Goal: Navigation & Orientation: Go to known website

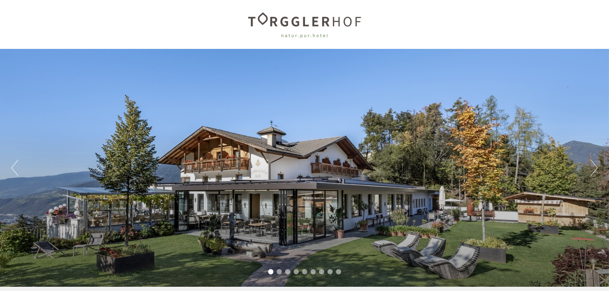
click at [592, 167] on button "Next" at bounding box center [593, 168] width 7 height 16
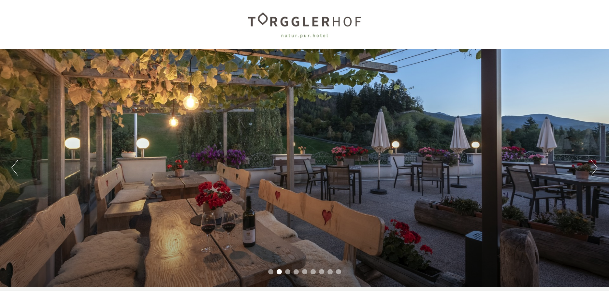
click at [592, 167] on button "Next" at bounding box center [593, 168] width 7 height 16
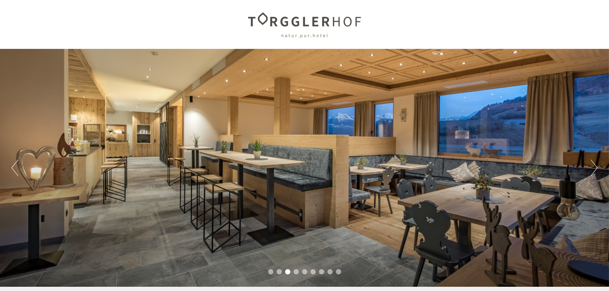
click at [592, 167] on button "Next" at bounding box center [593, 168] width 7 height 16
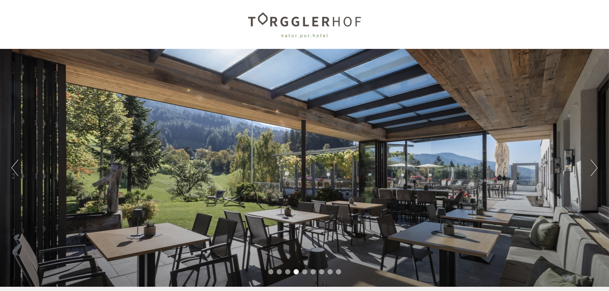
click at [592, 167] on button "Next" at bounding box center [593, 168] width 7 height 16
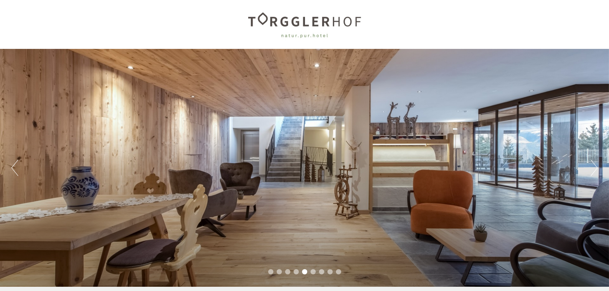
click at [592, 167] on button "Next" at bounding box center [593, 168] width 7 height 16
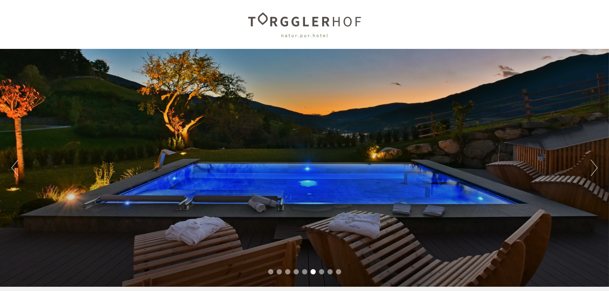
click at [592, 167] on button "Next" at bounding box center [593, 168] width 7 height 16
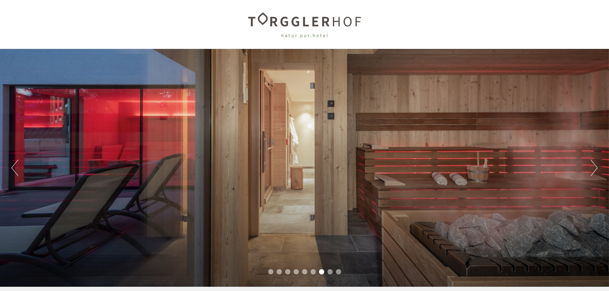
click at [592, 167] on button "Next" at bounding box center [593, 168] width 7 height 16
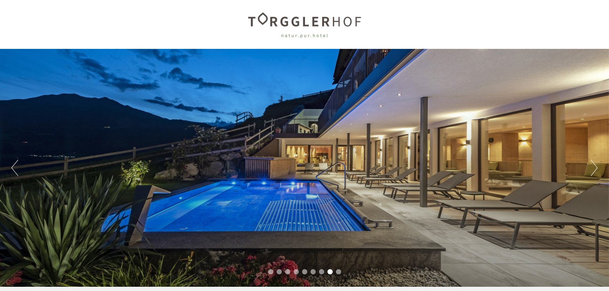
click at [592, 167] on button "Next" at bounding box center [593, 168] width 7 height 16
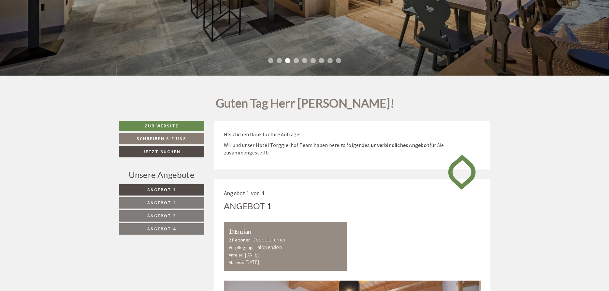
scroll to position [228, 0]
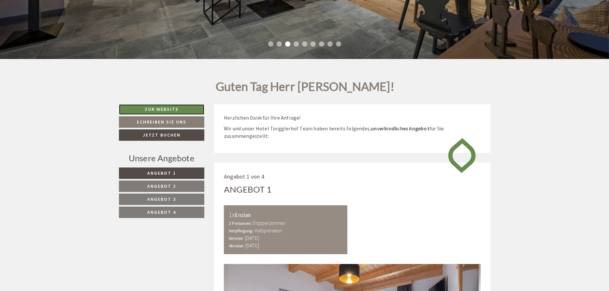
click at [170, 114] on link "Zur Website" at bounding box center [162, 109] width 86 height 10
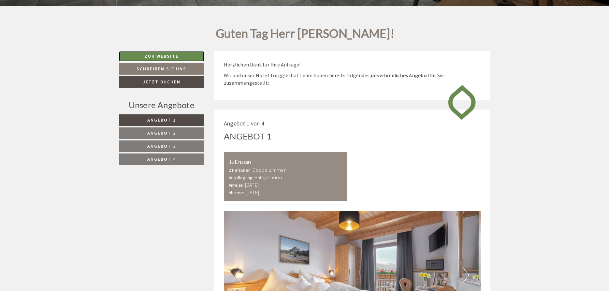
scroll to position [0, 0]
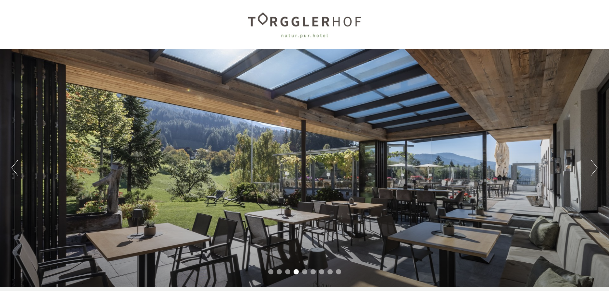
click at [313, 22] on div at bounding box center [304, 24] width 365 height 42
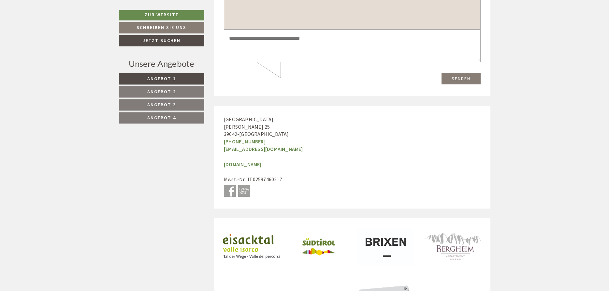
scroll to position [2514, 0]
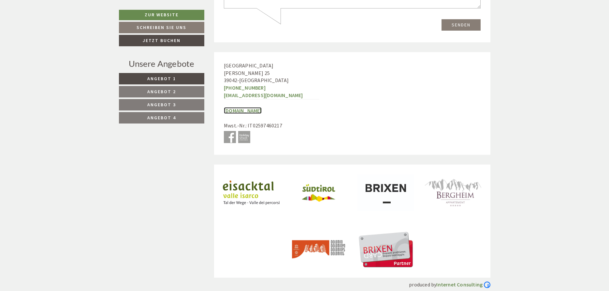
click at [258, 107] on link "[DOMAIN_NAME]" at bounding box center [243, 110] width 38 height 7
